Goal: Obtain resource: Download file/media

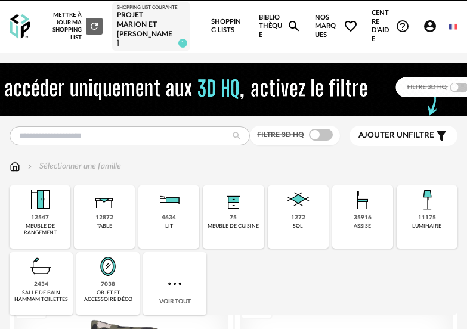
click at [118, 112] on img at bounding box center [233, 90] width 579 height 54
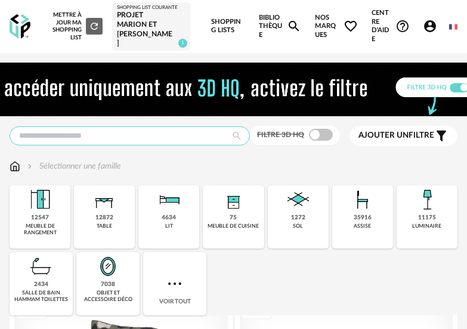
click at [98, 134] on input "text" at bounding box center [130, 136] width 241 height 19
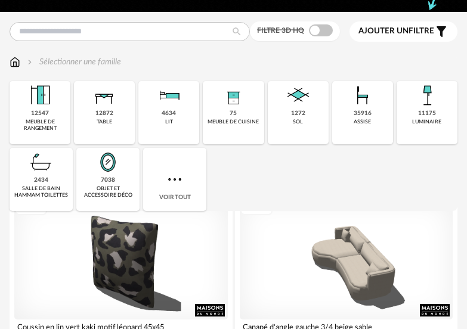
scroll to position [99, 0]
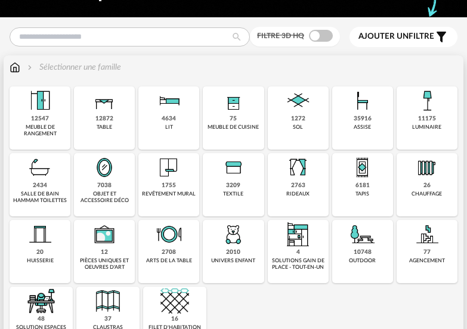
click at [113, 119] on div "12872 table" at bounding box center [104, 118] width 61 height 63
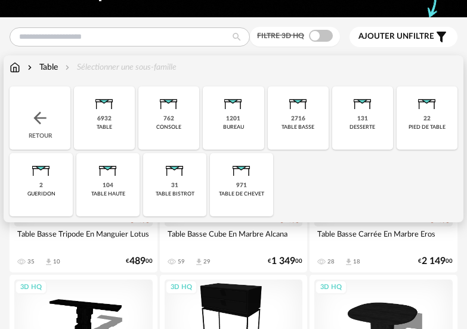
click at [301, 132] on div "2716 table basse" at bounding box center [298, 118] width 61 height 63
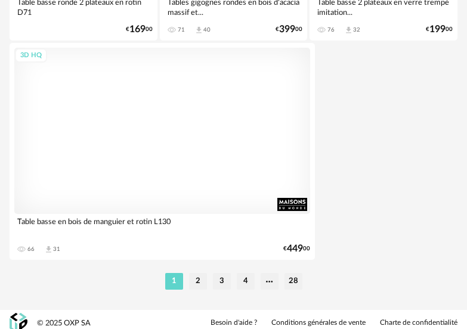
scroll to position [4524, 0]
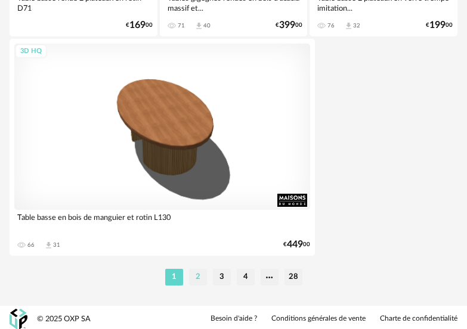
click at [195, 274] on li "2" at bounding box center [198, 277] width 18 height 17
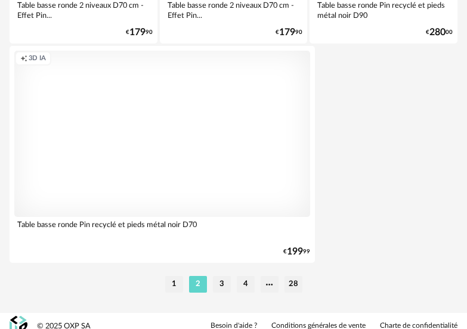
scroll to position [4524, 0]
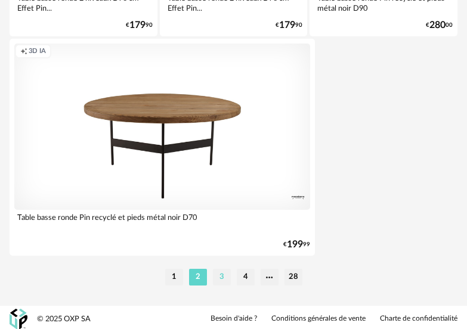
click at [221, 276] on li "3" at bounding box center [222, 277] width 18 height 17
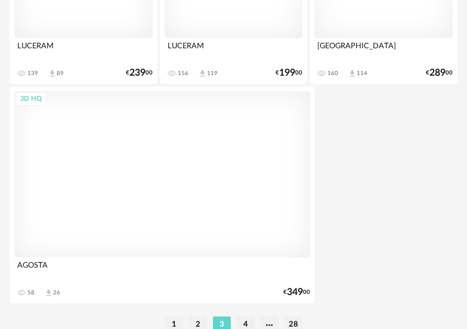
scroll to position [4524, 0]
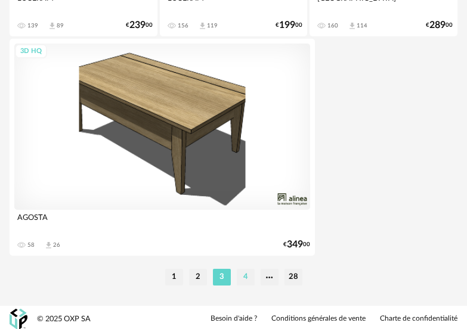
click at [242, 276] on li "4" at bounding box center [246, 277] width 18 height 17
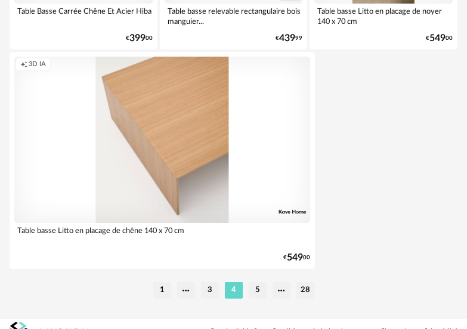
scroll to position [4524, 0]
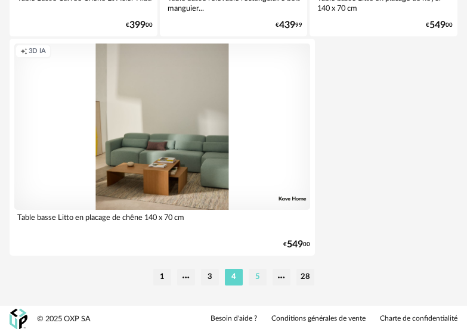
click at [261, 277] on li "5" at bounding box center [258, 277] width 18 height 17
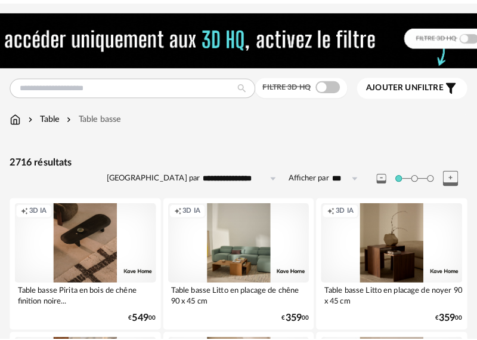
scroll to position [119, 0]
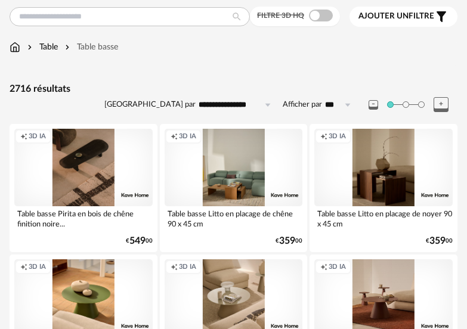
click at [389, 17] on span "Ajouter un filtre" at bounding box center [397, 16] width 76 height 10
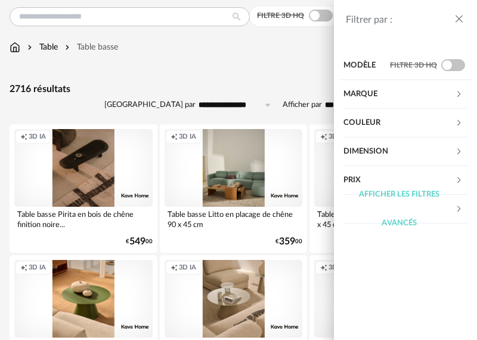
click at [454, 95] on div "Marque" at bounding box center [400, 94] width 112 height 29
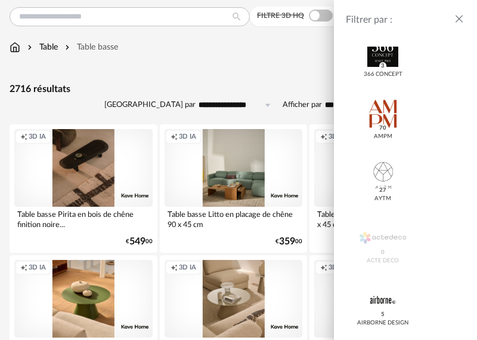
scroll to position [0, 0]
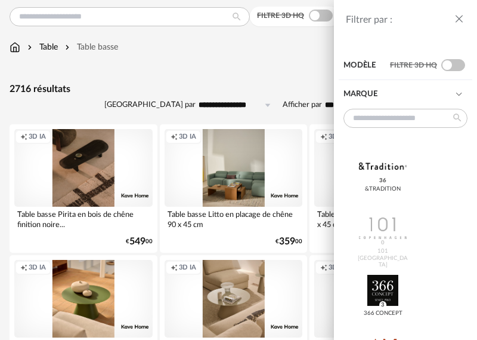
click at [455, 93] on icon at bounding box center [459, 94] width 8 height 8
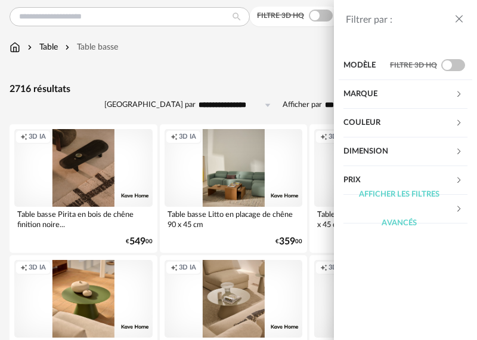
click at [452, 122] on div "Couleur" at bounding box center [400, 123] width 112 height 29
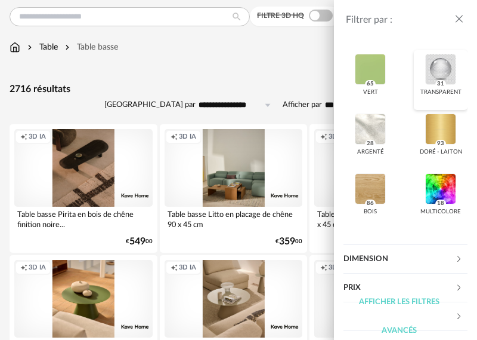
scroll to position [451, 0]
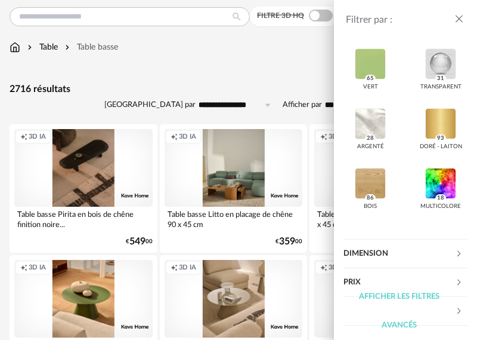
click at [426, 255] on div "Dimension" at bounding box center [400, 253] width 112 height 29
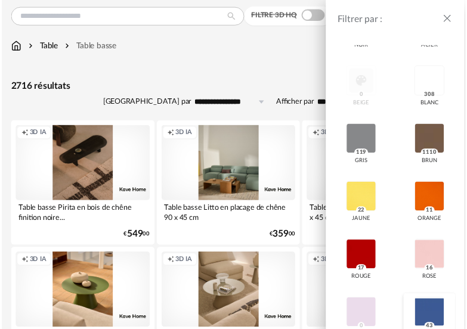
scroll to position [0, 0]
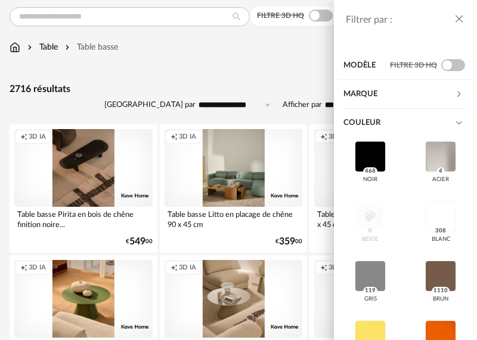
click at [459, 21] on icon "close drawer" at bounding box center [460, 19] width 12 height 12
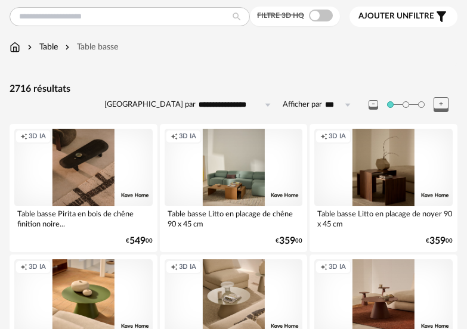
click at [440, 15] on icon "Filter icon" at bounding box center [441, 17] width 14 height 14
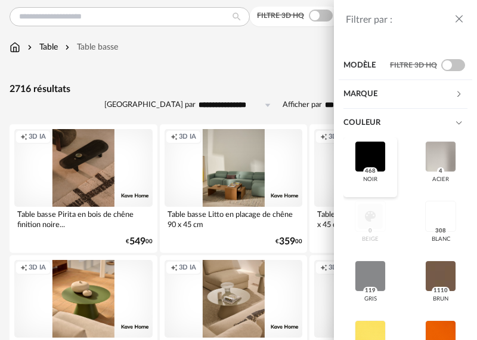
click at [362, 149] on div at bounding box center [370, 156] width 31 height 31
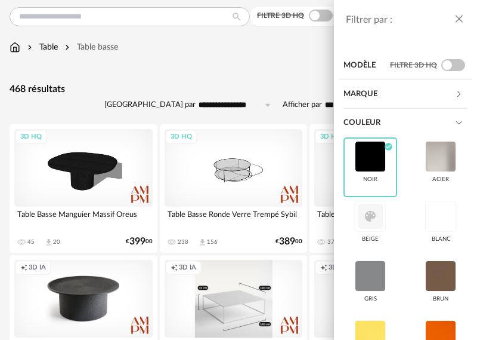
click at [460, 19] on icon "close drawer" at bounding box center [460, 19] width 12 height 12
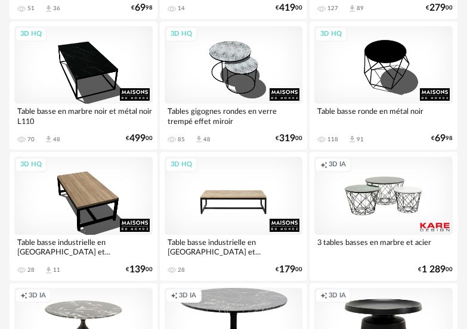
scroll to position [895, 0]
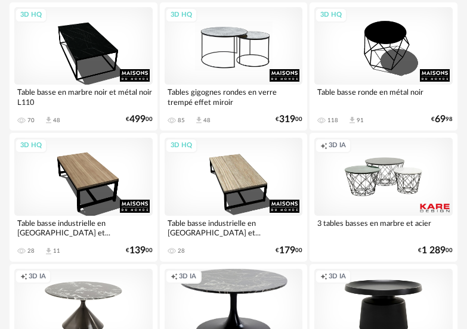
click at [241, 54] on div "3D HQ" at bounding box center [234, 46] width 138 height 78
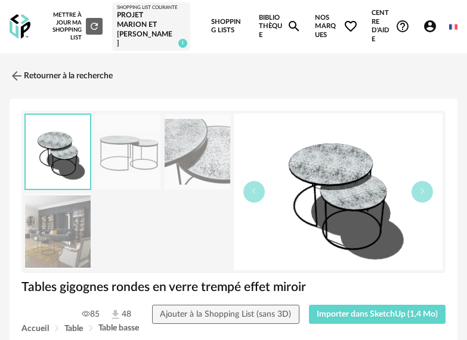
click at [72, 226] on img at bounding box center [58, 231] width 66 height 76
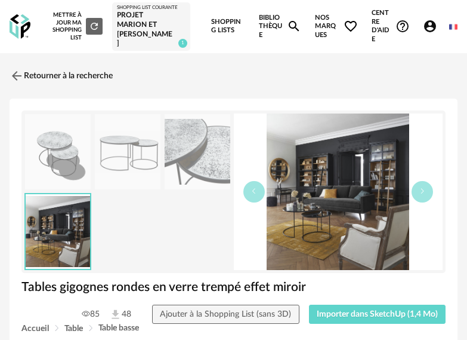
click at [61, 153] on img at bounding box center [58, 152] width 66 height 76
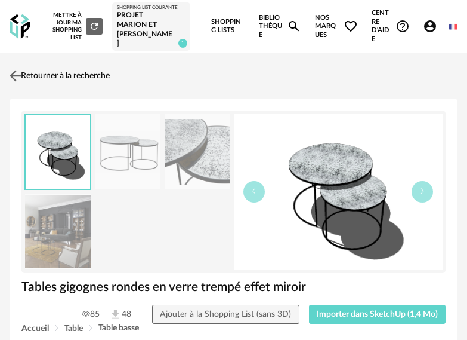
click at [16, 72] on img at bounding box center [15, 75] width 17 height 17
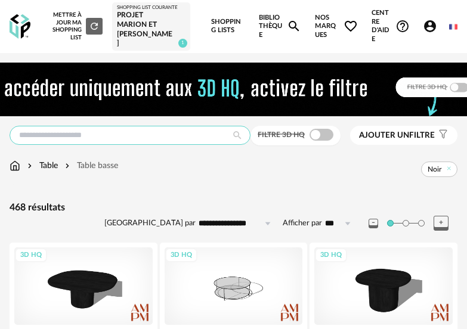
click at [133, 132] on input "text" at bounding box center [130, 135] width 241 height 19
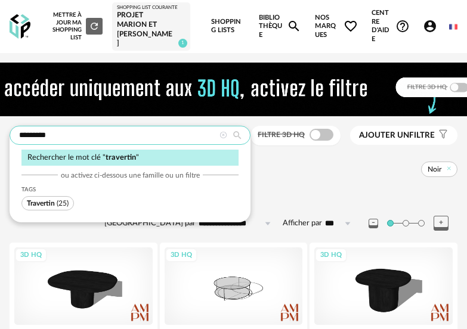
type input "*********"
type input "**********"
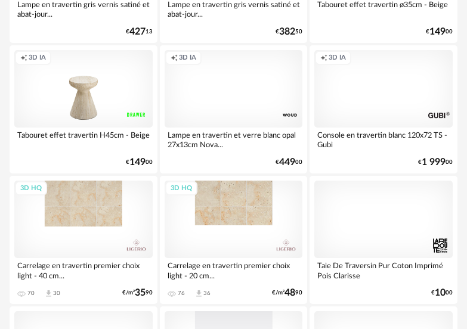
scroll to position [2268, 0]
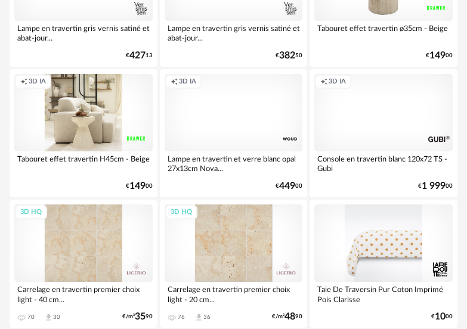
click at [101, 135] on div "Creation icon 3D IA" at bounding box center [83, 113] width 138 height 78
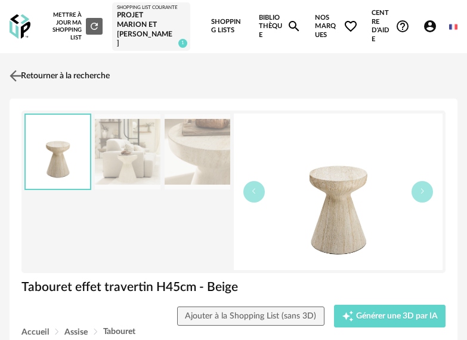
click at [11, 70] on img at bounding box center [15, 75] width 17 height 17
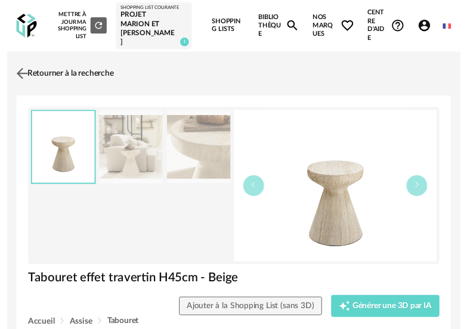
scroll to position [2268, 0]
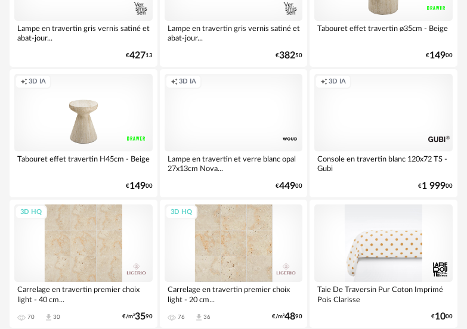
click at [247, 113] on div "Creation icon 3D IA" at bounding box center [234, 113] width 138 height 78
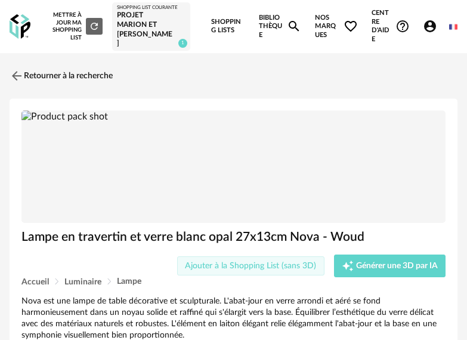
click at [266, 264] on span "Ajouter à la Shopping List (sans 3D)" at bounding box center [250, 265] width 131 height 8
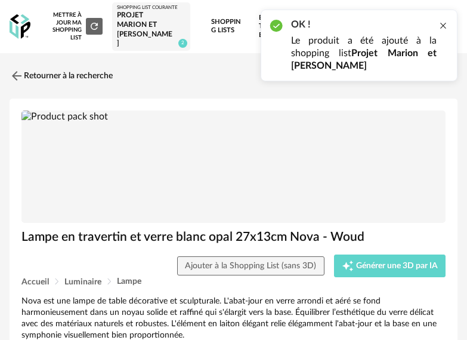
click at [441, 23] on div at bounding box center [444, 26] width 10 height 10
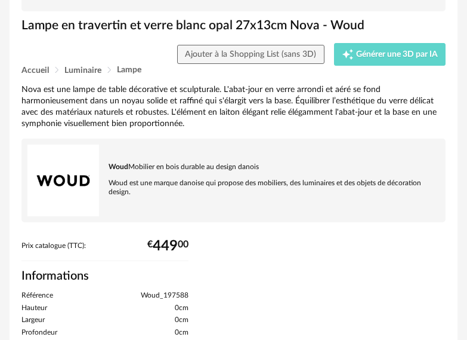
scroll to position [239, 0]
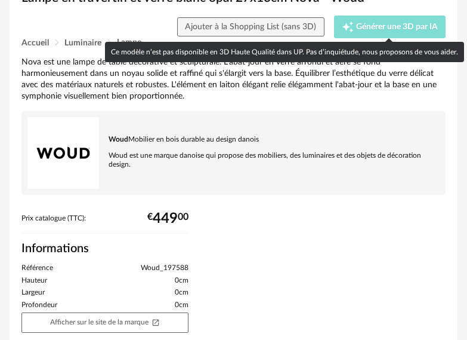
click at [375, 24] on span "Générer une 3D par IA" at bounding box center [397, 27] width 82 height 8
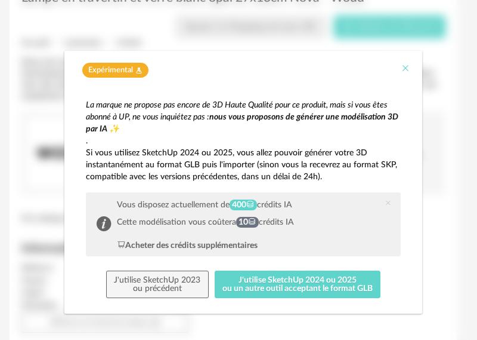
click at [402, 66] on icon "Close" at bounding box center [406, 68] width 10 height 10
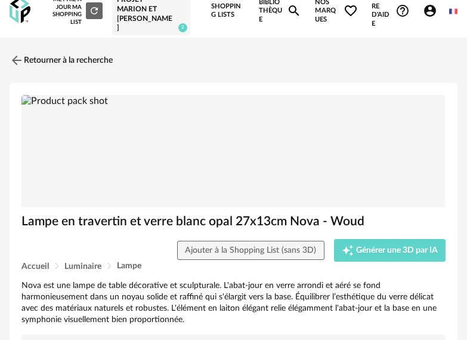
scroll to position [0, 0]
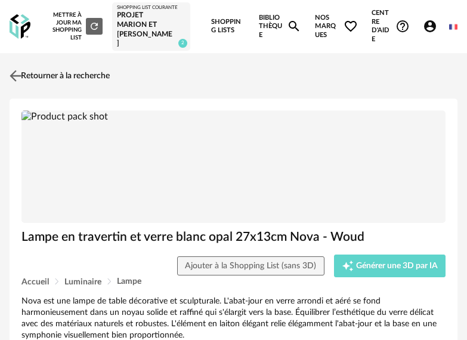
click at [54, 72] on link "Retourner à la recherche" at bounding box center [58, 76] width 103 height 26
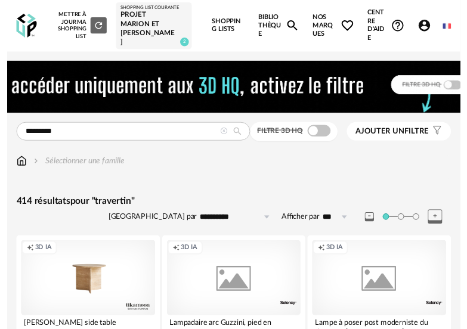
scroll to position [2268, 0]
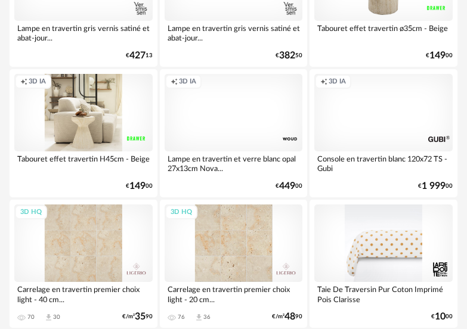
click at [101, 132] on div "Creation icon 3D IA" at bounding box center [83, 113] width 138 height 78
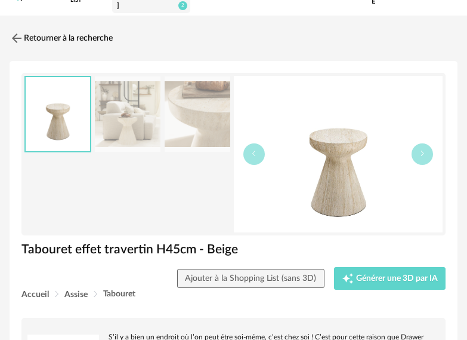
scroll to position [179, 0]
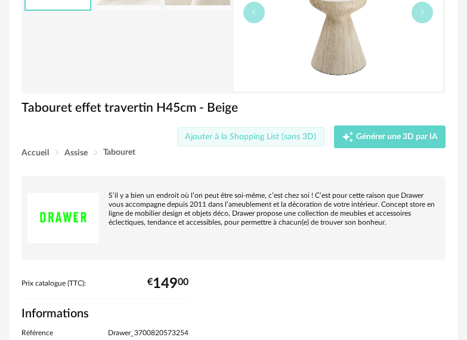
click at [269, 138] on button "Ajouter à la Shopping List (sans 3D)" at bounding box center [250, 136] width 147 height 19
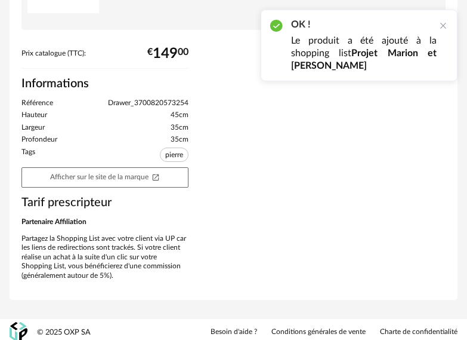
scroll to position [411, 0]
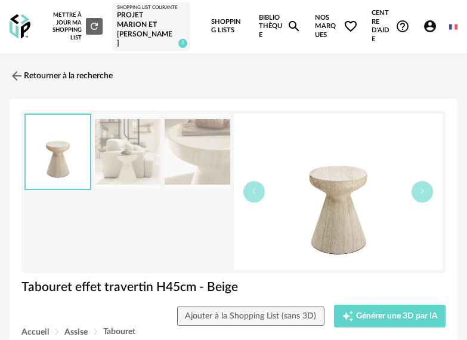
click at [47, 165] on img at bounding box center [58, 152] width 64 height 75
click at [354, 210] on img at bounding box center [338, 191] width 209 height 156
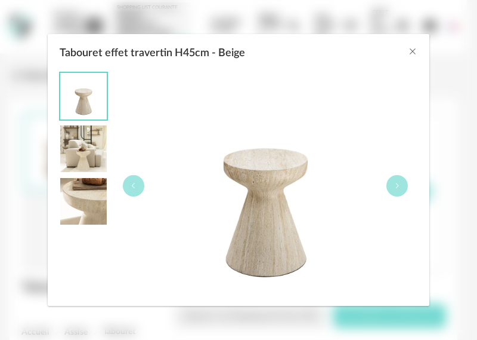
click at [85, 146] on img "Tabouret effet travertin H45cm - Beige" at bounding box center [83, 148] width 47 height 47
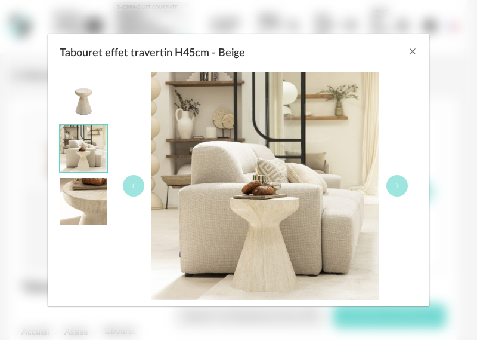
click at [271, 218] on img "Tabouret effet travertin H45cm - Beige" at bounding box center [265, 185] width 227 height 227
click at [417, 54] on icon "Close" at bounding box center [413, 52] width 10 height 10
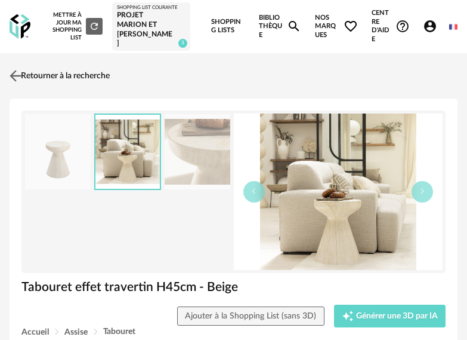
click at [14, 75] on img at bounding box center [15, 75] width 17 height 17
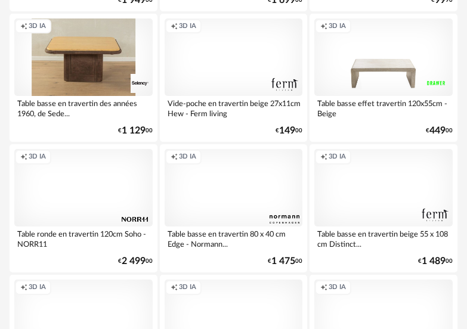
scroll to position [3243, 0]
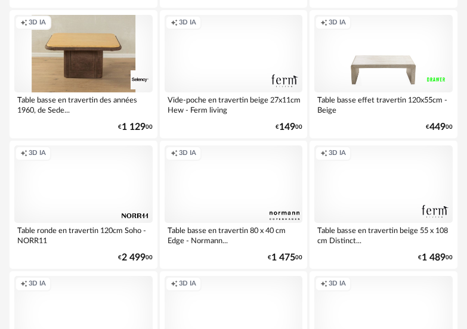
click at [101, 192] on div "Creation icon 3D IA" at bounding box center [83, 185] width 138 height 78
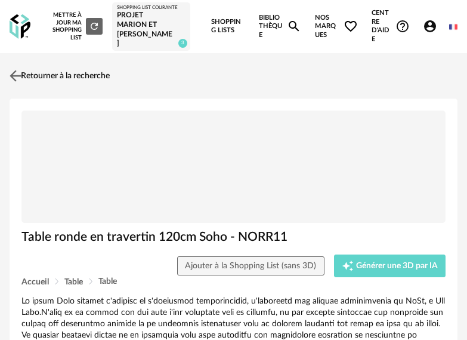
click at [16, 75] on img at bounding box center [15, 75] width 17 height 17
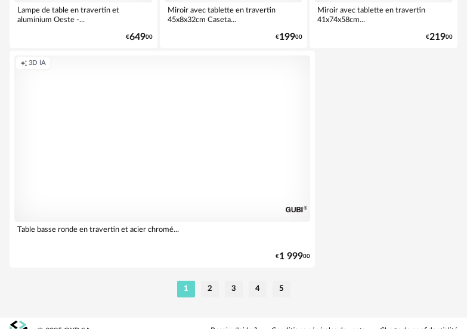
scroll to position [4523, 0]
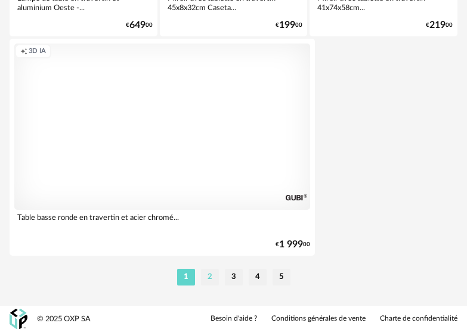
click at [207, 273] on li "2" at bounding box center [210, 277] width 18 height 17
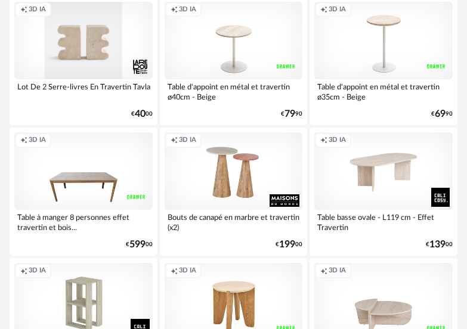
scroll to position [2865, 0]
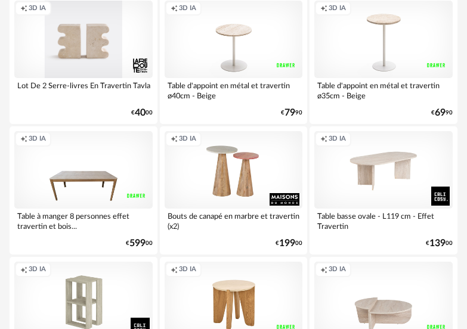
click at [104, 51] on div "Creation icon 3D IA" at bounding box center [83, 40] width 138 height 78
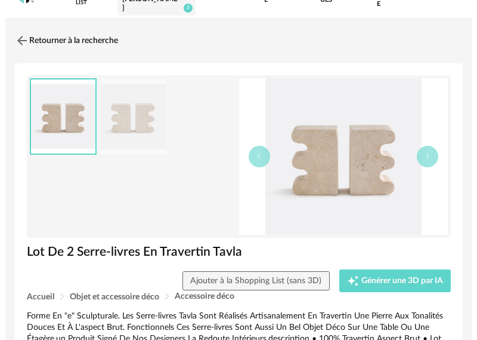
scroll to position [33, 0]
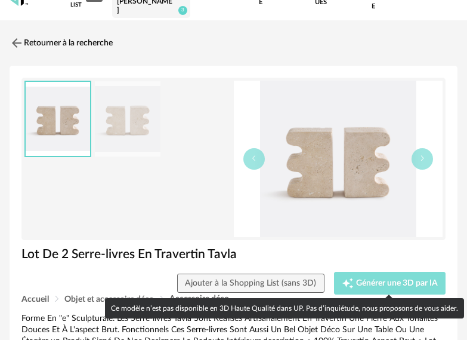
click at [408, 281] on span "Générer une 3D par IA" at bounding box center [397, 283] width 82 height 8
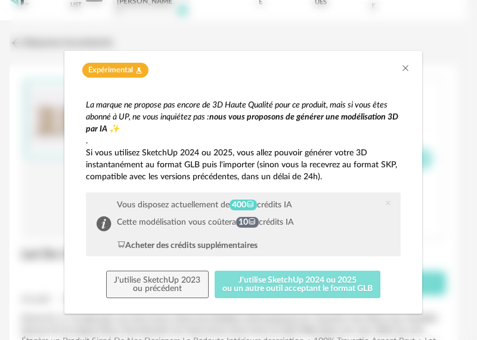
click at [285, 287] on button "J'utilise SketchUp 2024 ou 2025 ou un autre outil acceptant le format GLB" at bounding box center [298, 283] width 167 height 27
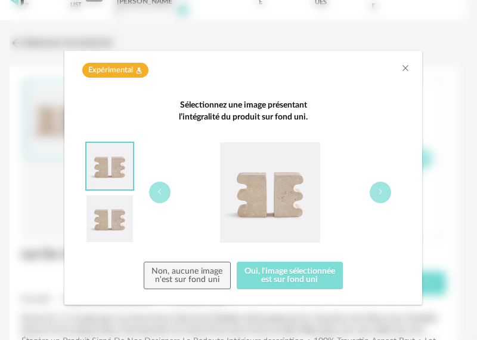
click at [307, 275] on button "Oui, l'image sélectionnée est sur fond uni" at bounding box center [290, 274] width 107 height 27
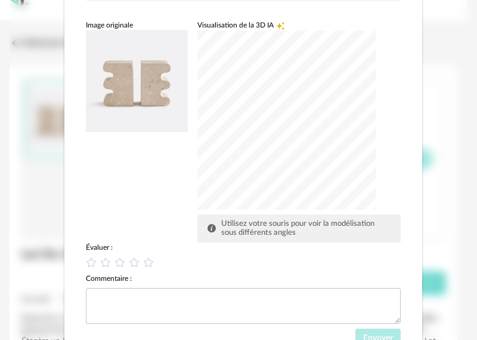
scroll to position [179, 0]
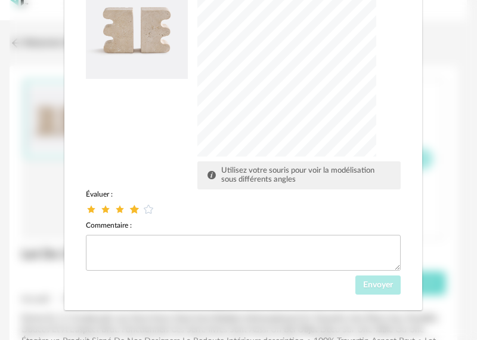
click at [130, 208] on icon "dialog" at bounding box center [134, 208] width 13 height 13
click at [143, 207] on icon "dialog" at bounding box center [149, 208] width 13 height 13
click at [372, 288] on span "Envoyer" at bounding box center [378, 284] width 30 height 8
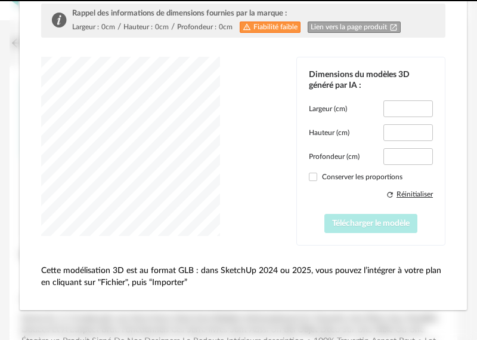
scroll to position [122, 0]
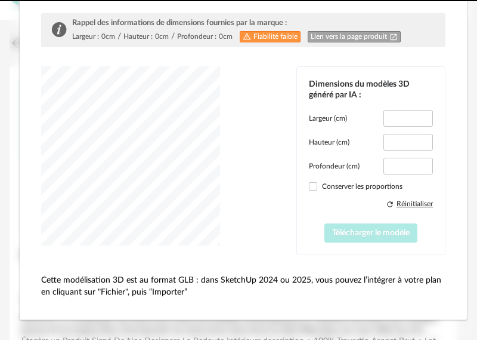
type input "*****"
type input "****"
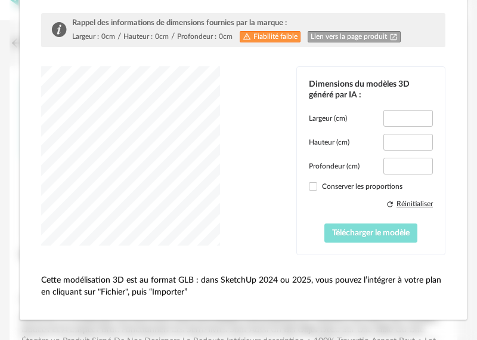
click at [377, 233] on span "Télécharger le modèle" at bounding box center [371, 233] width 78 height 8
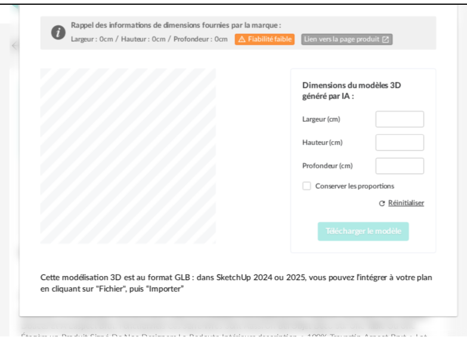
scroll to position [0, 0]
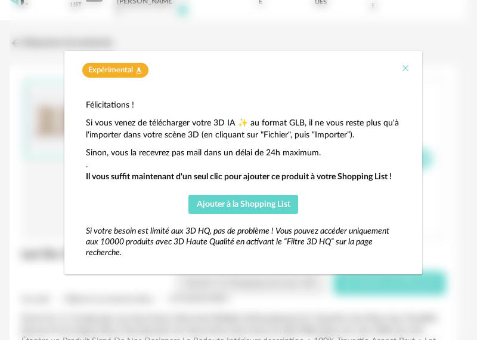
click at [407, 69] on icon "Close" at bounding box center [406, 68] width 10 height 10
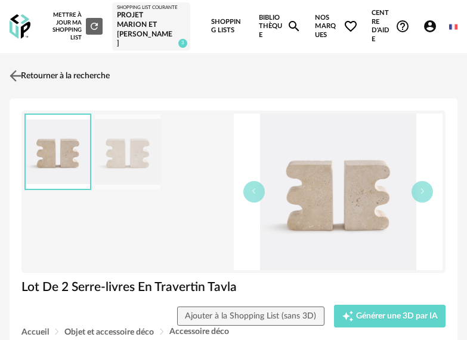
click at [17, 72] on img at bounding box center [15, 75] width 17 height 17
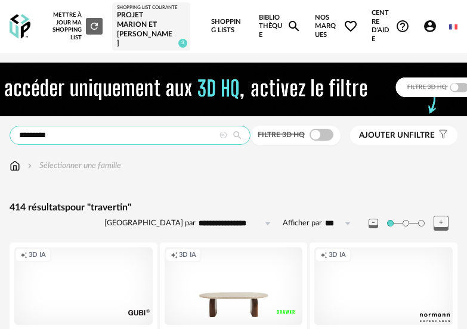
drag, startPoint x: 97, startPoint y: 136, endPoint x: -60, endPoint y: 137, distance: 157.0
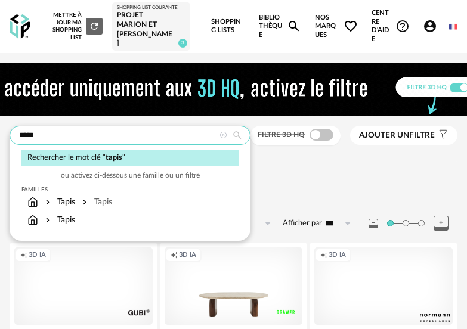
type input "*****"
type input "**********"
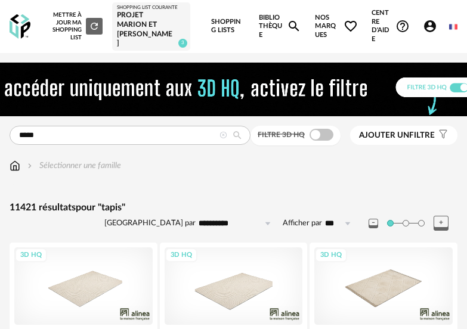
click at [266, 30] on link "Bibliothèque Magnify icon" at bounding box center [280, 26] width 42 height 53
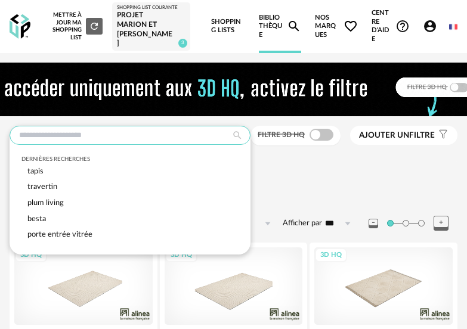
click at [125, 134] on input "text" at bounding box center [130, 135] width 241 height 19
click at [69, 170] on div "tapis" at bounding box center [129, 172] width 217 height 16
type input "*****"
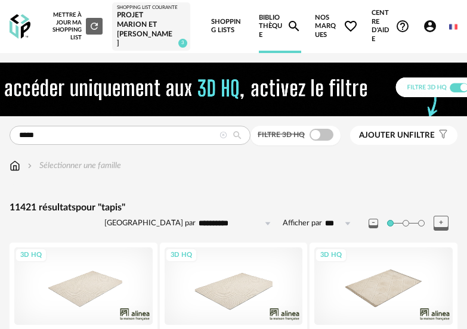
click at [455, 84] on img at bounding box center [233, 90] width 579 height 54
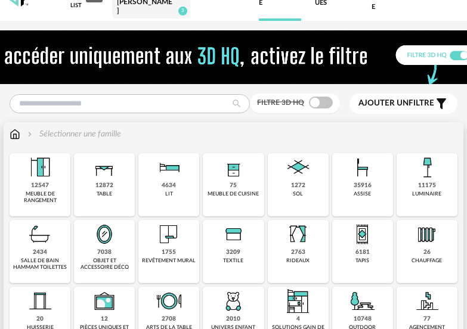
scroll to position [60, 0]
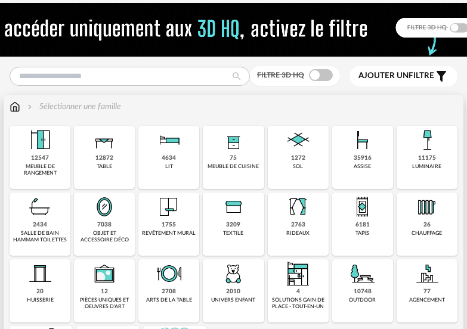
click at [361, 225] on div "6181" at bounding box center [363, 225] width 14 height 8
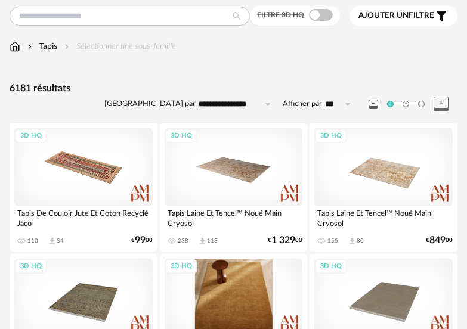
scroll to position [179, 0]
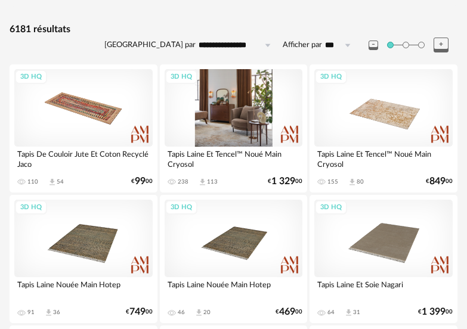
click at [241, 117] on div "3D HQ" at bounding box center [234, 108] width 138 height 78
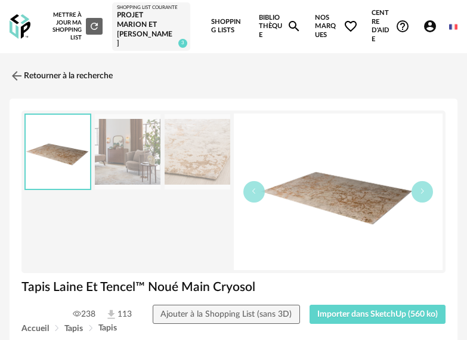
click at [374, 201] on img at bounding box center [338, 191] width 209 height 156
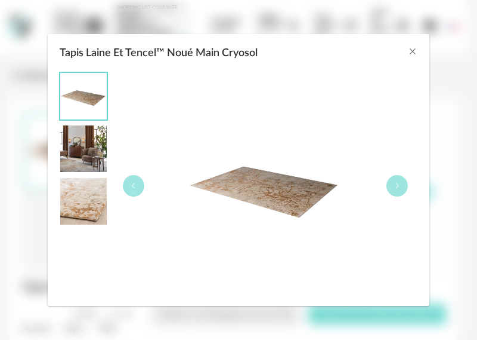
click at [91, 214] on img "Tapis Laine Et Tencel™ Noué Main Cryosol" at bounding box center [83, 201] width 47 height 47
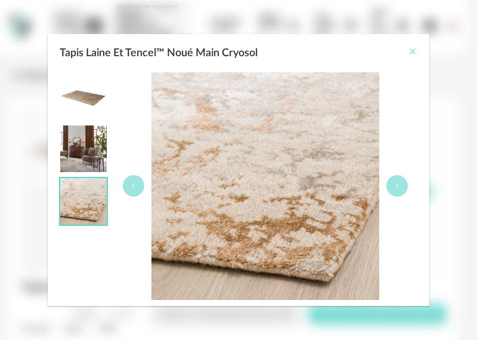
click at [414, 51] on icon "Close" at bounding box center [413, 52] width 10 height 10
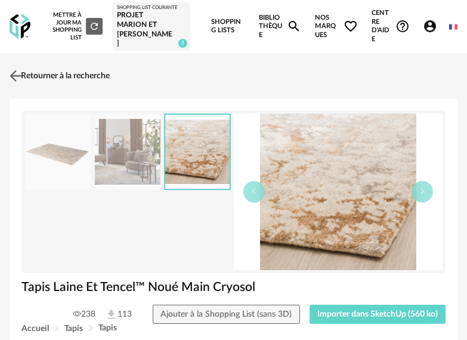
click at [16, 72] on img at bounding box center [15, 75] width 17 height 17
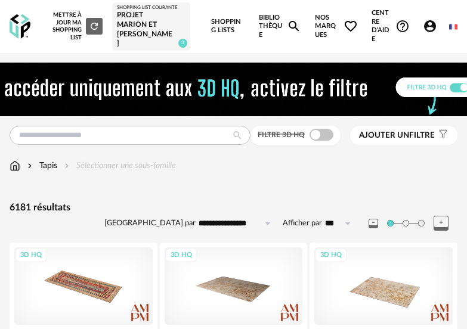
click at [452, 84] on img at bounding box center [233, 90] width 579 height 54
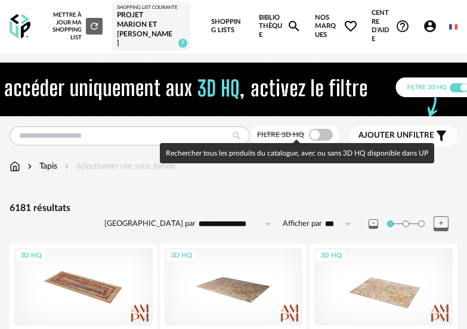
click at [319, 131] on span at bounding box center [321, 135] width 24 height 12
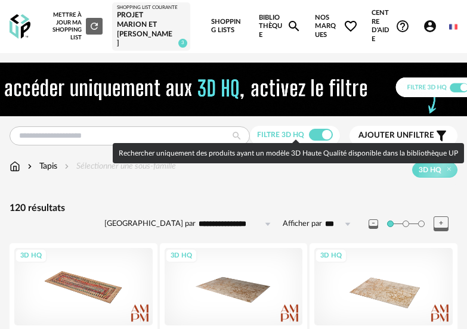
click at [318, 130] on span at bounding box center [321, 135] width 24 height 12
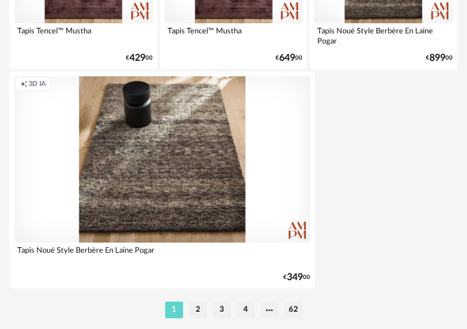
scroll to position [4524, 0]
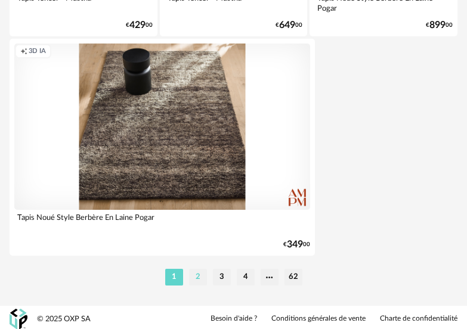
click at [204, 279] on li "2" at bounding box center [198, 277] width 18 height 17
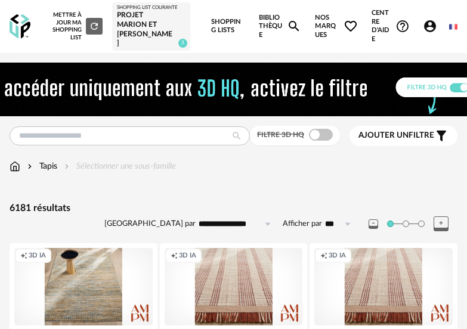
click at [424, 138] on div "Ajouter un filtre s Filter icon" at bounding box center [404, 136] width 90 height 14
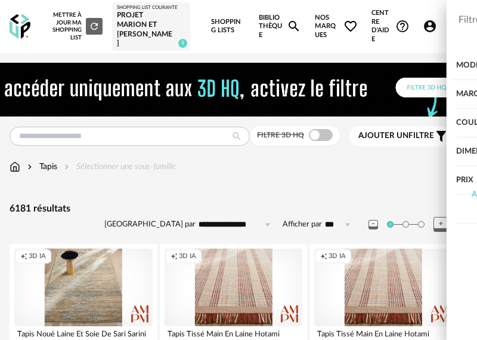
click at [439, 122] on div "Couleur" at bounding box center [400, 123] width 112 height 29
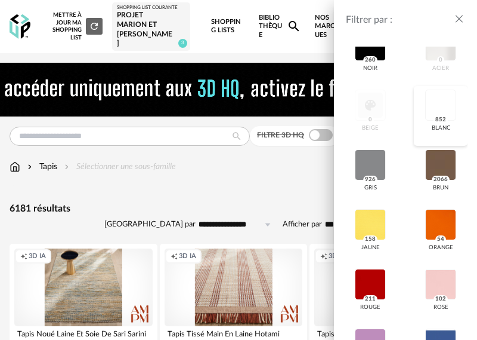
scroll to position [119, 0]
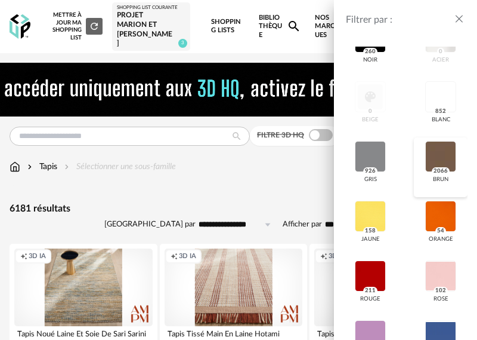
click at [431, 153] on div at bounding box center [441, 156] width 31 height 31
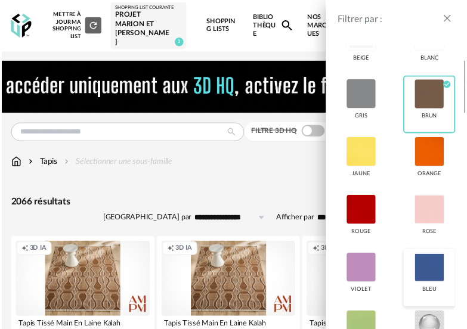
scroll to position [418, 0]
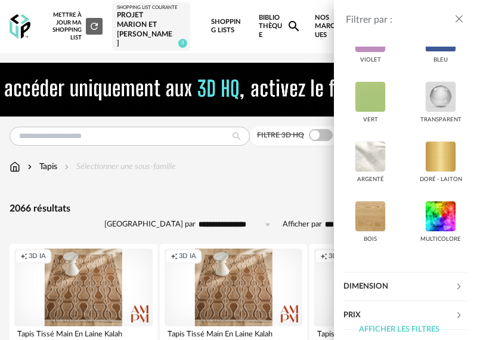
click at [310, 173] on div "Filtrer par : Modèle Filtre 3D HQ Marque &tradition 15 101 Copenhagen 0 366 Con…" at bounding box center [238, 170] width 477 height 340
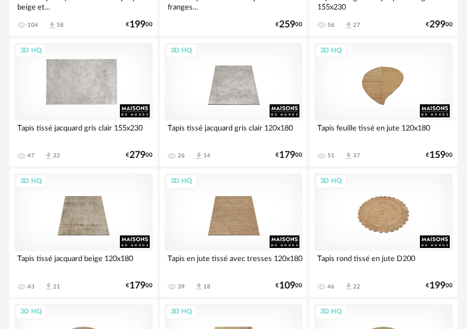
scroll to position [2865, 0]
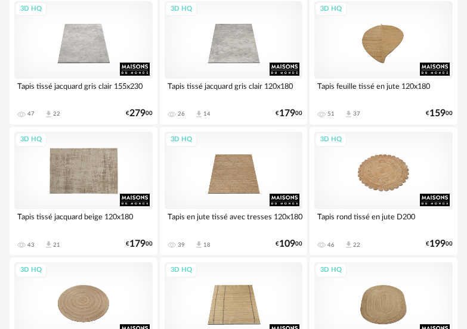
click at [108, 190] on div "3D HQ" at bounding box center [83, 171] width 138 height 78
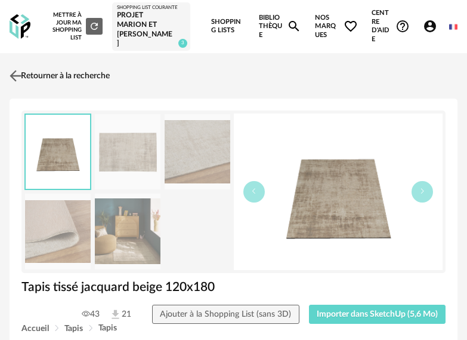
click at [15, 75] on img at bounding box center [15, 75] width 17 height 17
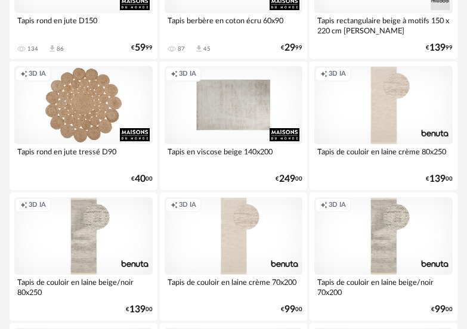
scroll to position [3461, 0]
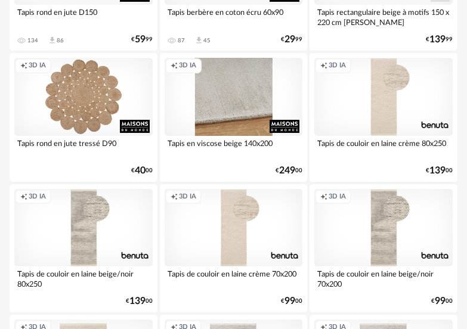
click at [237, 106] on div "Creation icon 3D IA" at bounding box center [234, 97] width 138 height 78
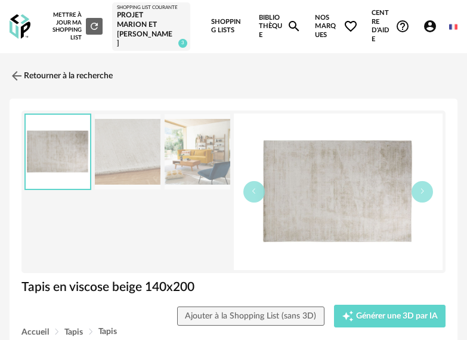
click at [310, 198] on img at bounding box center [338, 191] width 209 height 156
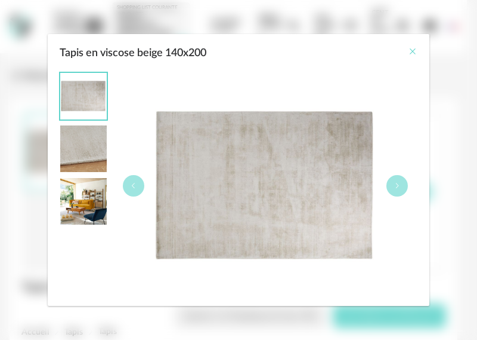
click at [412, 48] on icon "Close" at bounding box center [413, 52] width 10 height 10
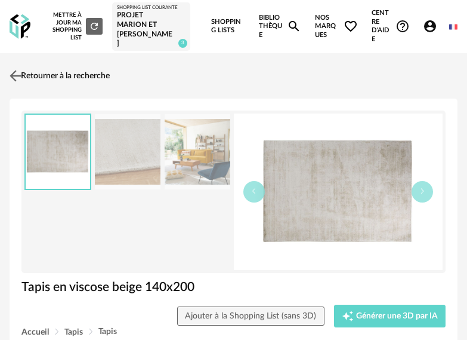
click at [21, 75] on img at bounding box center [15, 75] width 17 height 17
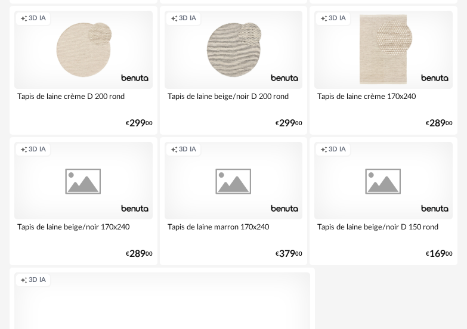
scroll to position [4297, 0]
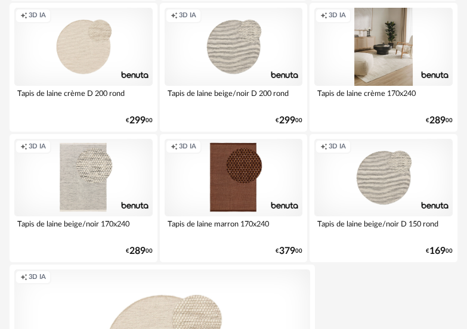
click at [389, 63] on div "Creation icon 3D IA" at bounding box center [384, 47] width 138 height 78
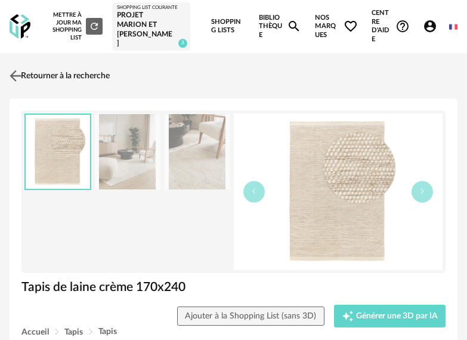
click at [35, 74] on link "Retourner à la recherche" at bounding box center [58, 76] width 103 height 26
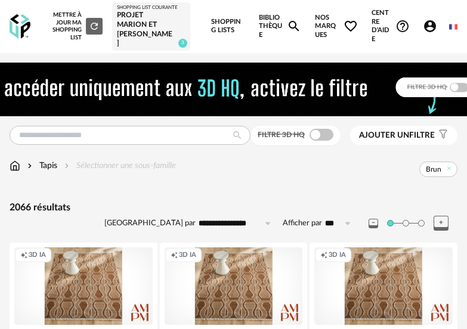
click at [260, 24] on link "Bibliothèque Magnify icon" at bounding box center [280, 26] width 42 height 53
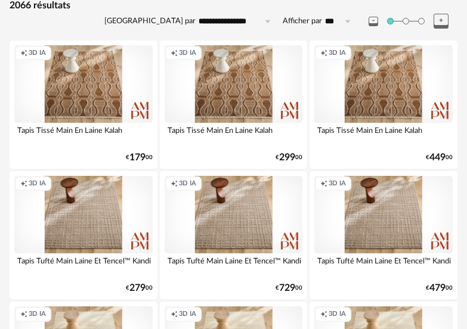
scroll to position [179, 0]
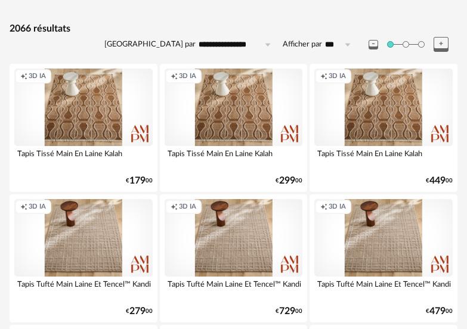
click at [256, 135] on div "Creation icon 3D IA" at bounding box center [234, 108] width 138 height 78
